Goal: Find specific page/section: Find specific page/section

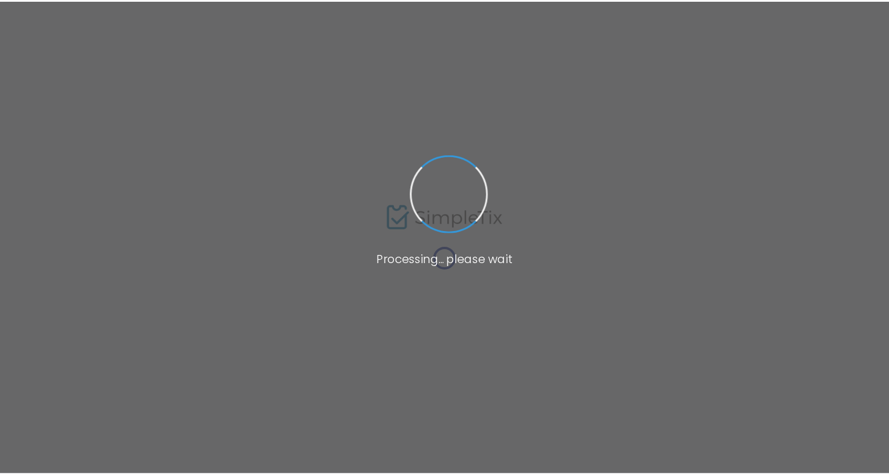
scroll to position [18, 0]
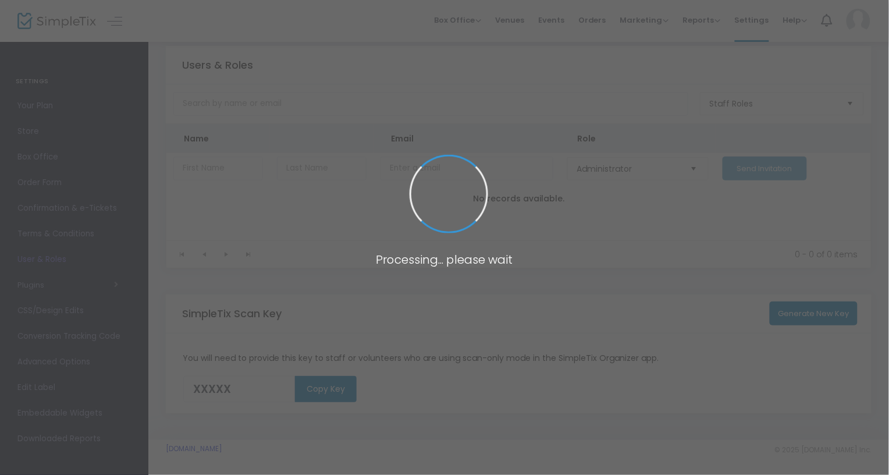
type input "XVQMV"
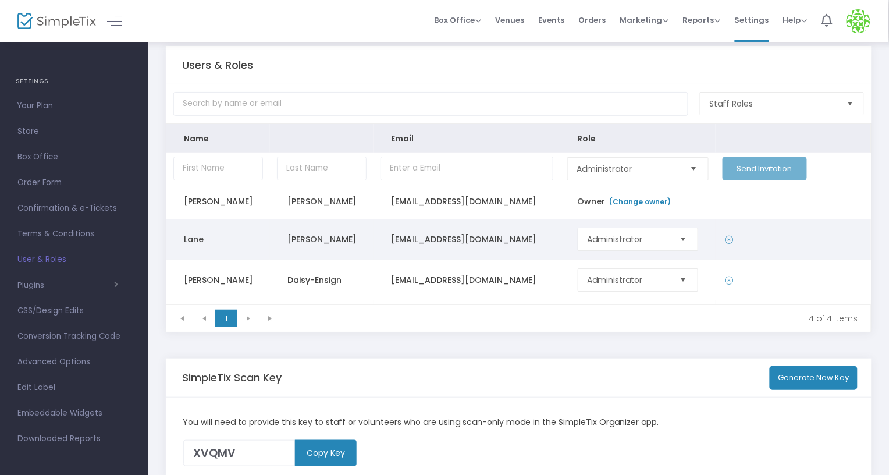
scroll to position [0, 0]
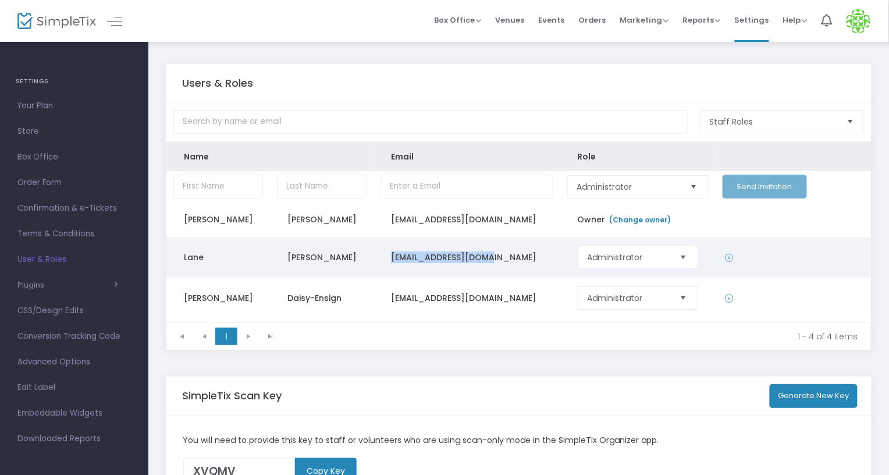
drag, startPoint x: 518, startPoint y: 260, endPoint x: 386, endPoint y: 263, distance: 131.6
click at [386, 263] on td "[EMAIL_ADDRESS][DOMAIN_NAME]" at bounding box center [467, 257] width 187 height 41
copy td "[EMAIL_ADDRESS][DOMAIN_NAME]"
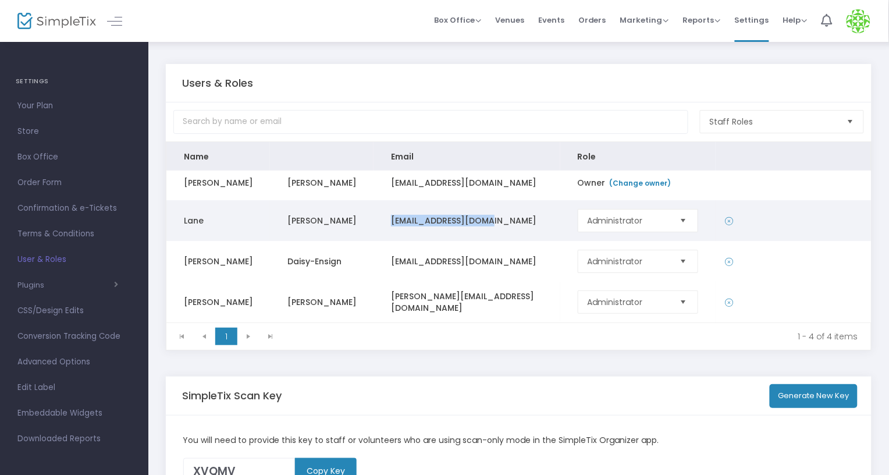
click at [676, 218] on span "Select" at bounding box center [683, 220] width 19 height 19
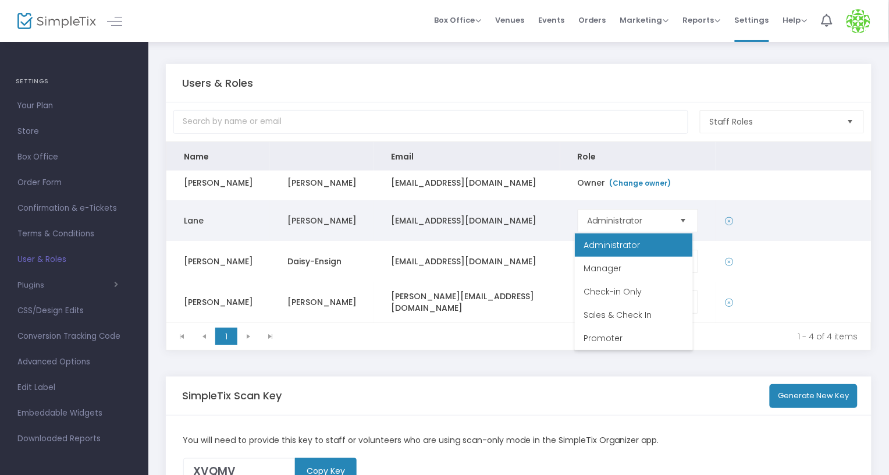
click at [837, 219] on td "Data table" at bounding box center [793, 220] width 155 height 41
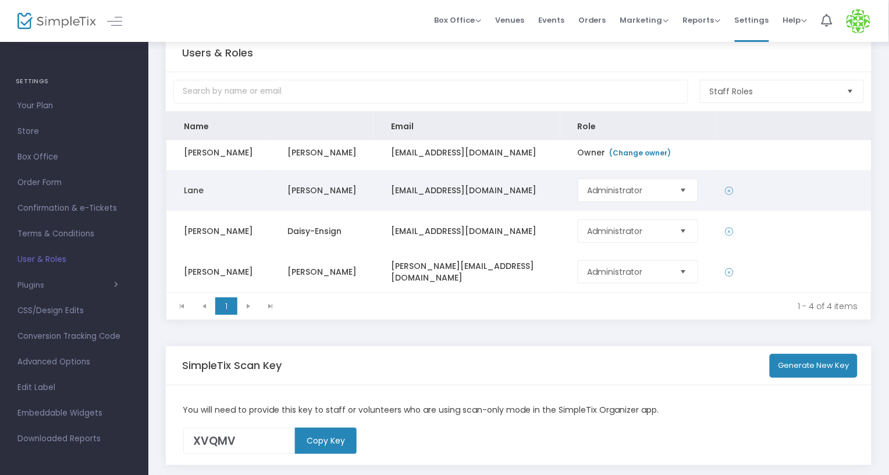
scroll to position [82, 0]
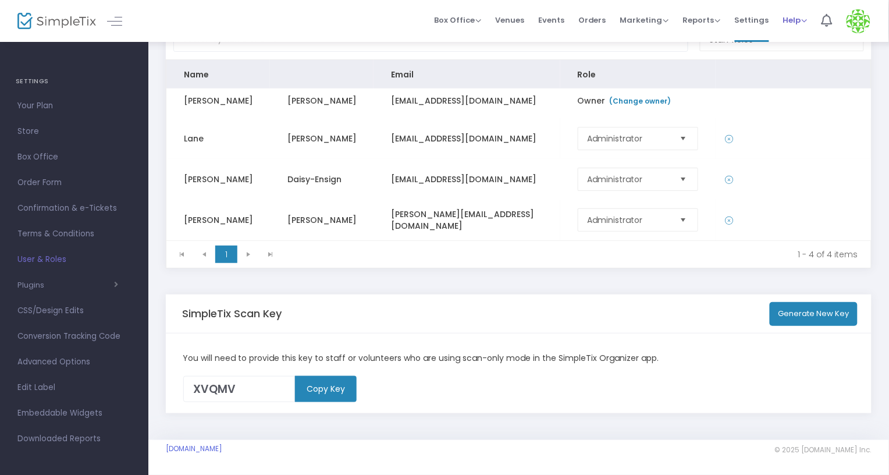
click at [807, 23] on span "Help" at bounding box center [795, 20] width 24 height 11
click at [757, 26] on span "Settings" at bounding box center [752, 20] width 34 height 30
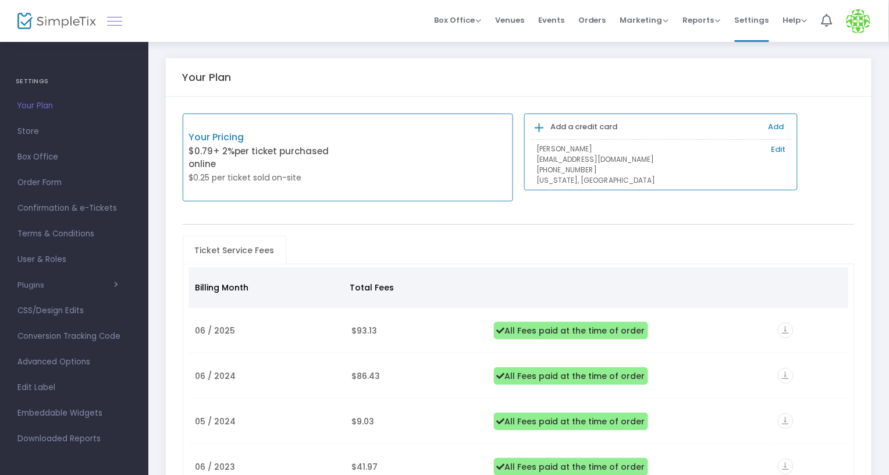
click at [120, 22] on link at bounding box center [114, 20] width 15 height 15
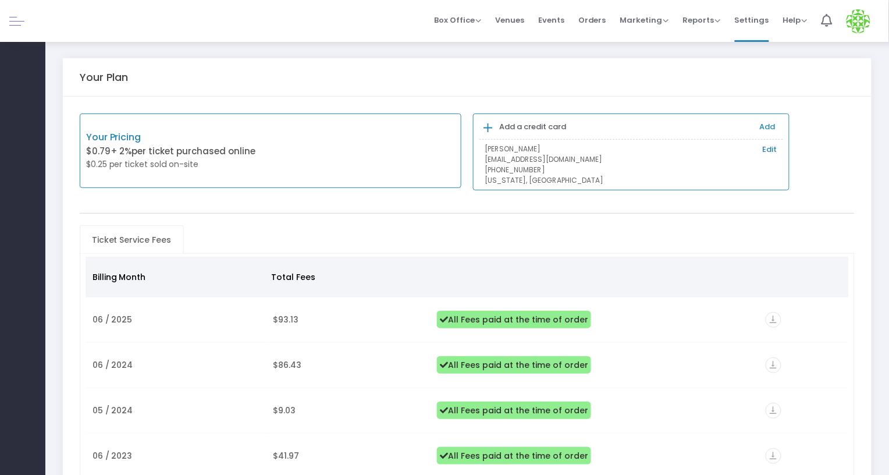
click at [852, 19] on img at bounding box center [859, 21] width 24 height 24
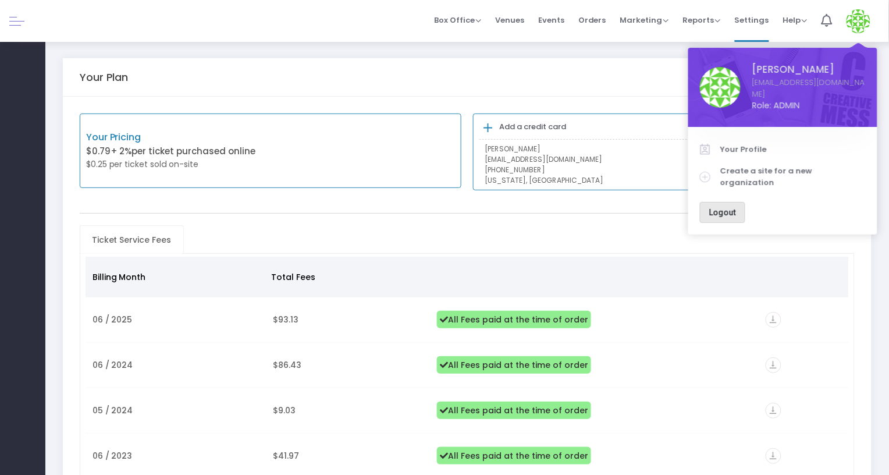
click at [729, 202] on button "Logout" at bounding box center [722, 212] width 45 height 21
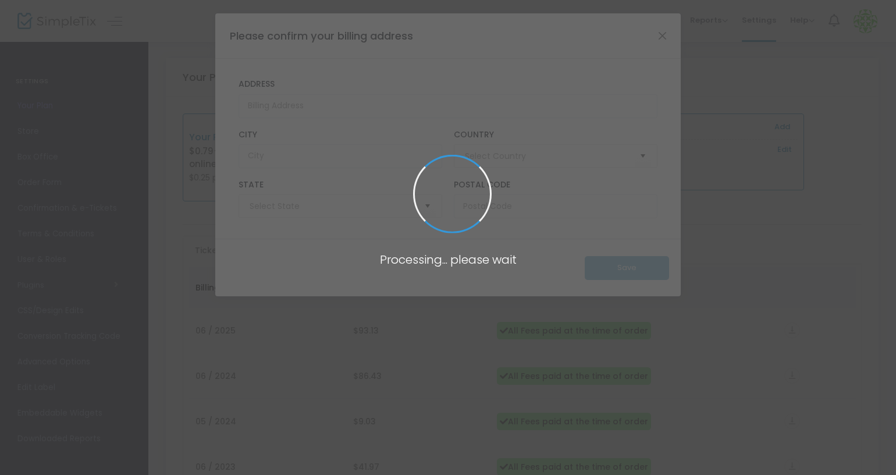
type input "[GEOGRAPHIC_DATA]"
type input "[US_STATE]"
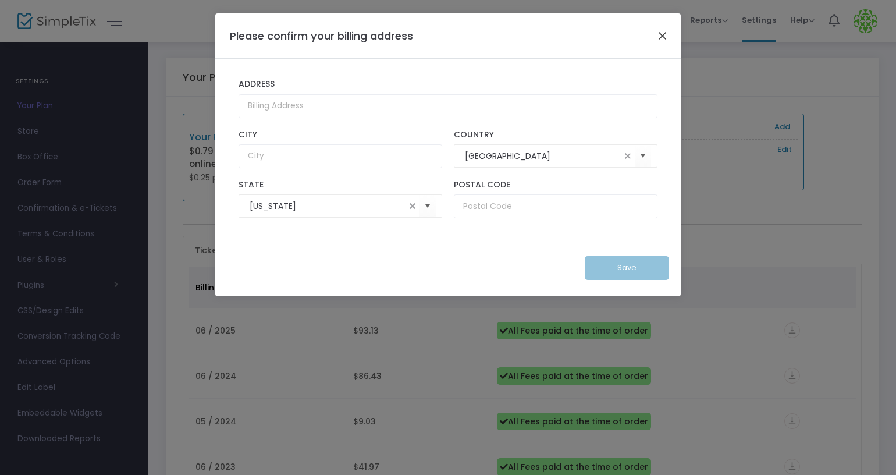
click at [665, 40] on button "Close" at bounding box center [662, 35] width 15 height 15
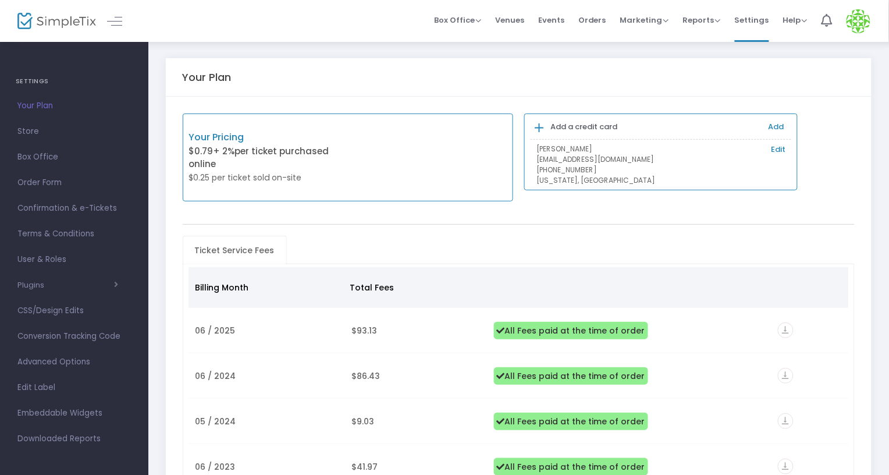
click at [859, 17] on img at bounding box center [859, 21] width 24 height 24
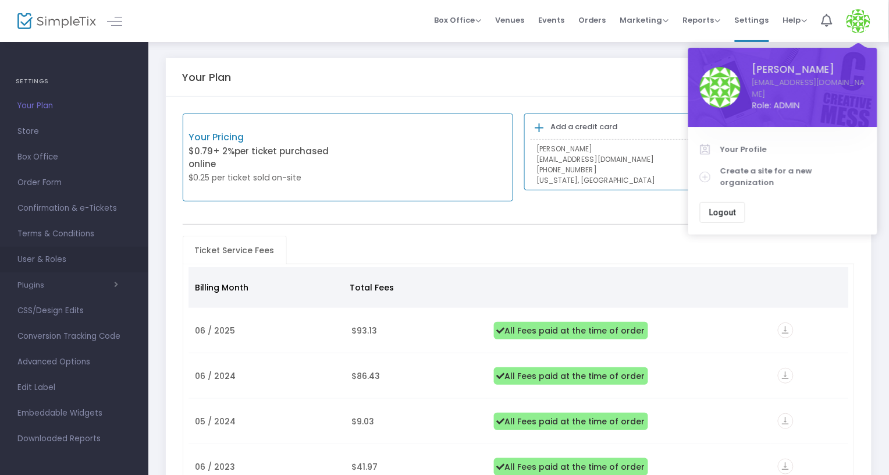
click at [40, 255] on span "User & Roles" at bounding box center [73, 259] width 113 height 15
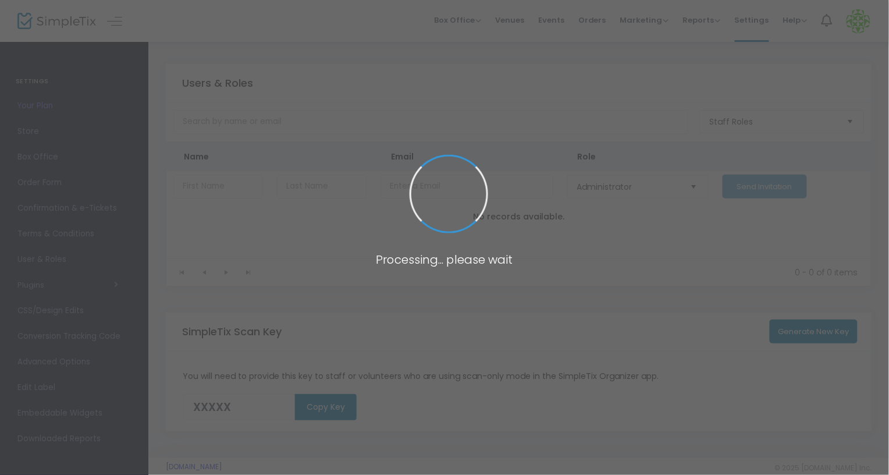
type input "XVQMV"
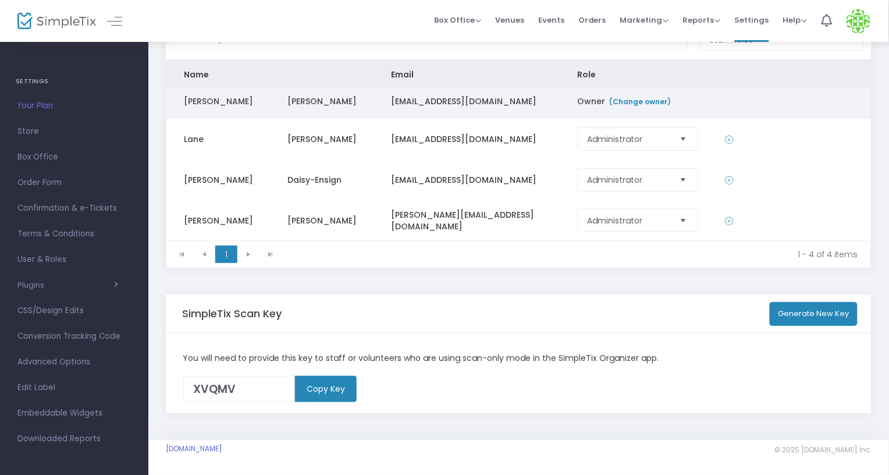
scroll to position [37, 0]
